Goal: Find contact information: Find contact information

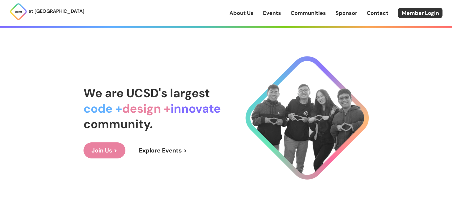
scroll to position [613, 0]
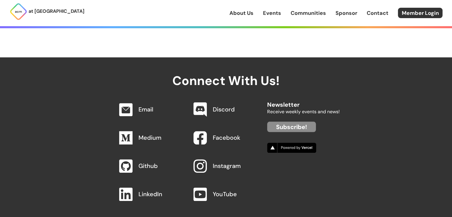
click at [151, 105] on link "Email" at bounding box center [145, 109] width 15 height 8
click at [127, 105] on img at bounding box center [126, 109] width 14 height 14
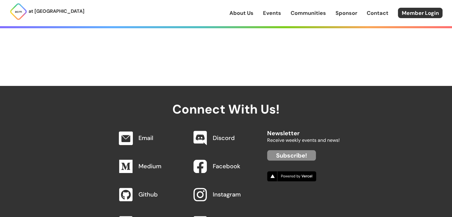
scroll to position [577, 0]
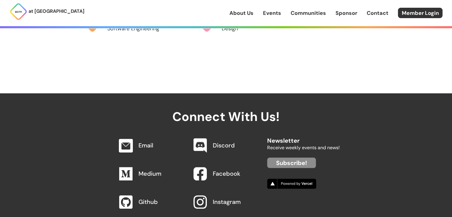
click at [135, 142] on link at bounding box center [125, 145] width 19 height 19
click at [124, 138] on img at bounding box center [126, 145] width 14 height 14
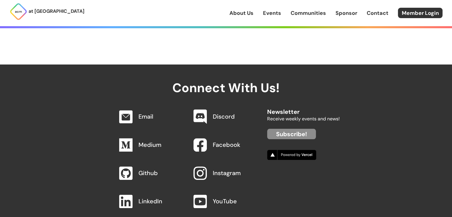
scroll to position [607, 0]
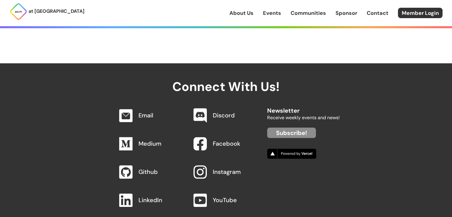
click at [142, 111] on link "Email" at bounding box center [145, 115] width 15 height 8
click at [146, 111] on link "Email" at bounding box center [145, 115] width 15 height 8
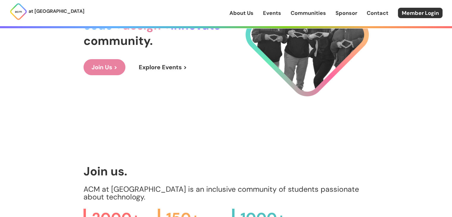
scroll to position [0, 0]
